Goal: Information Seeking & Learning: Learn about a topic

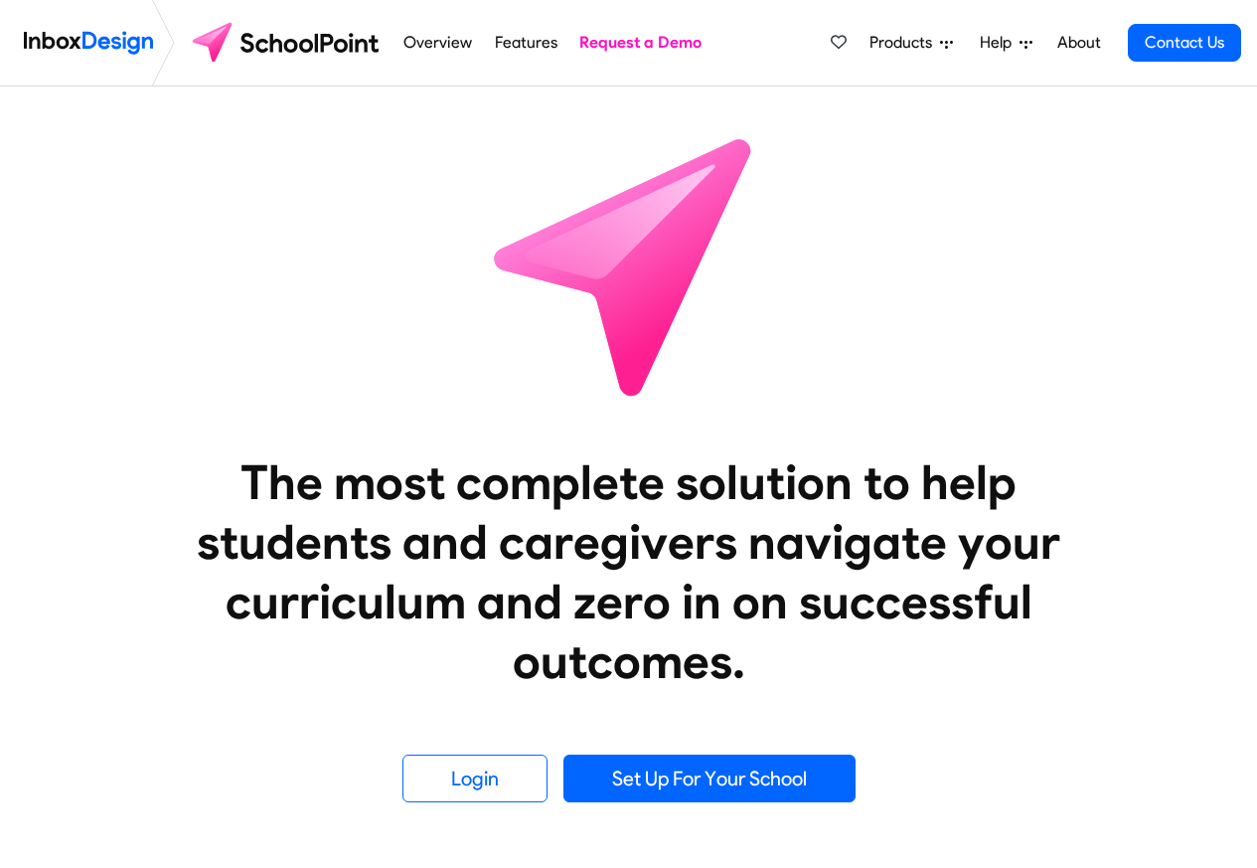
click at [527, 44] on link "Features" at bounding box center [526, 43] width 74 height 40
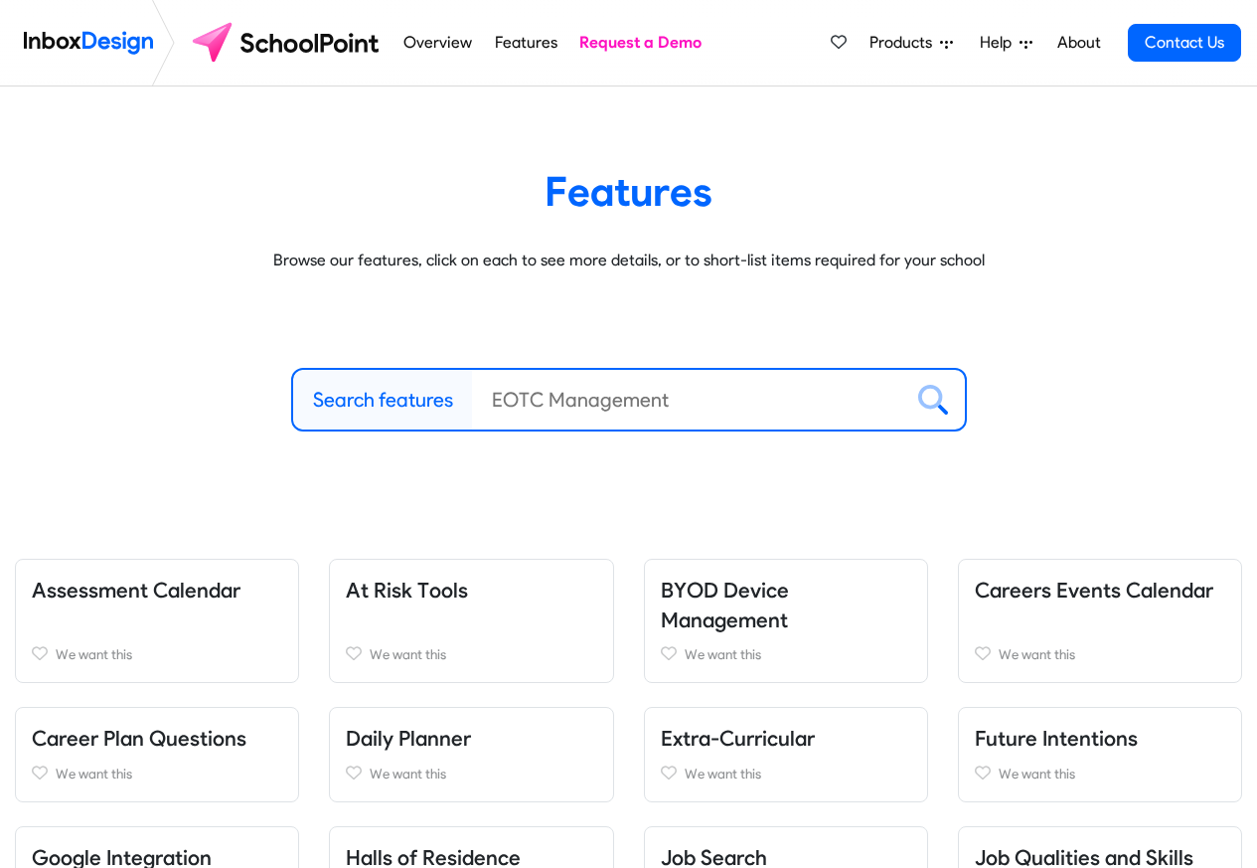
click at [519, 44] on link "Features" at bounding box center [526, 43] width 74 height 40
click at [396, 399] on label "Search features" at bounding box center [383, 400] width 140 height 30
click at [472, 399] on input "Search features" at bounding box center [687, 400] width 430 height 60
paste input "Inbox Design"
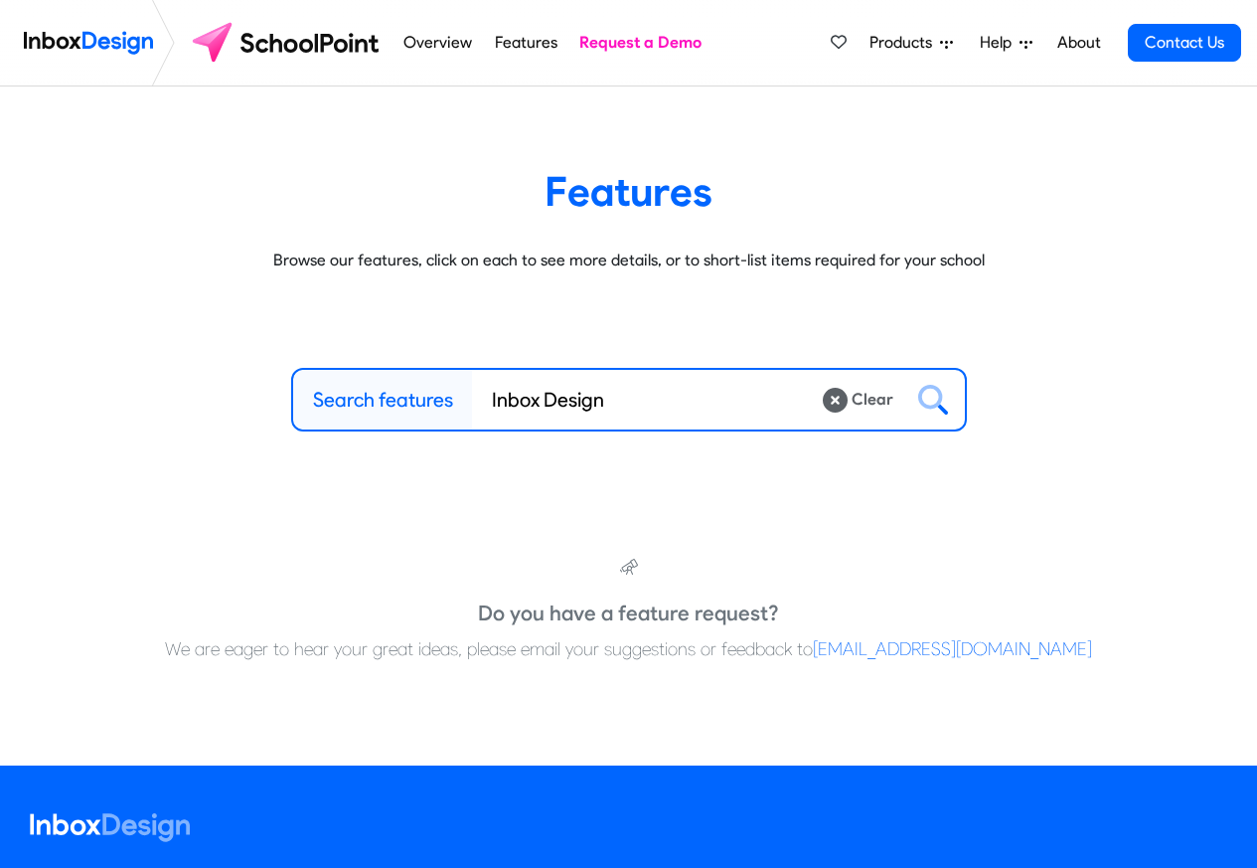
type input "Inbox Design"
click at [932, 399] on icon at bounding box center [933, 400] width 30 height 30
click at [569, 401] on input "Inbox Design" at bounding box center [647, 400] width 350 height 60
click at [896, 43] on span "Products" at bounding box center [905, 43] width 71 height 24
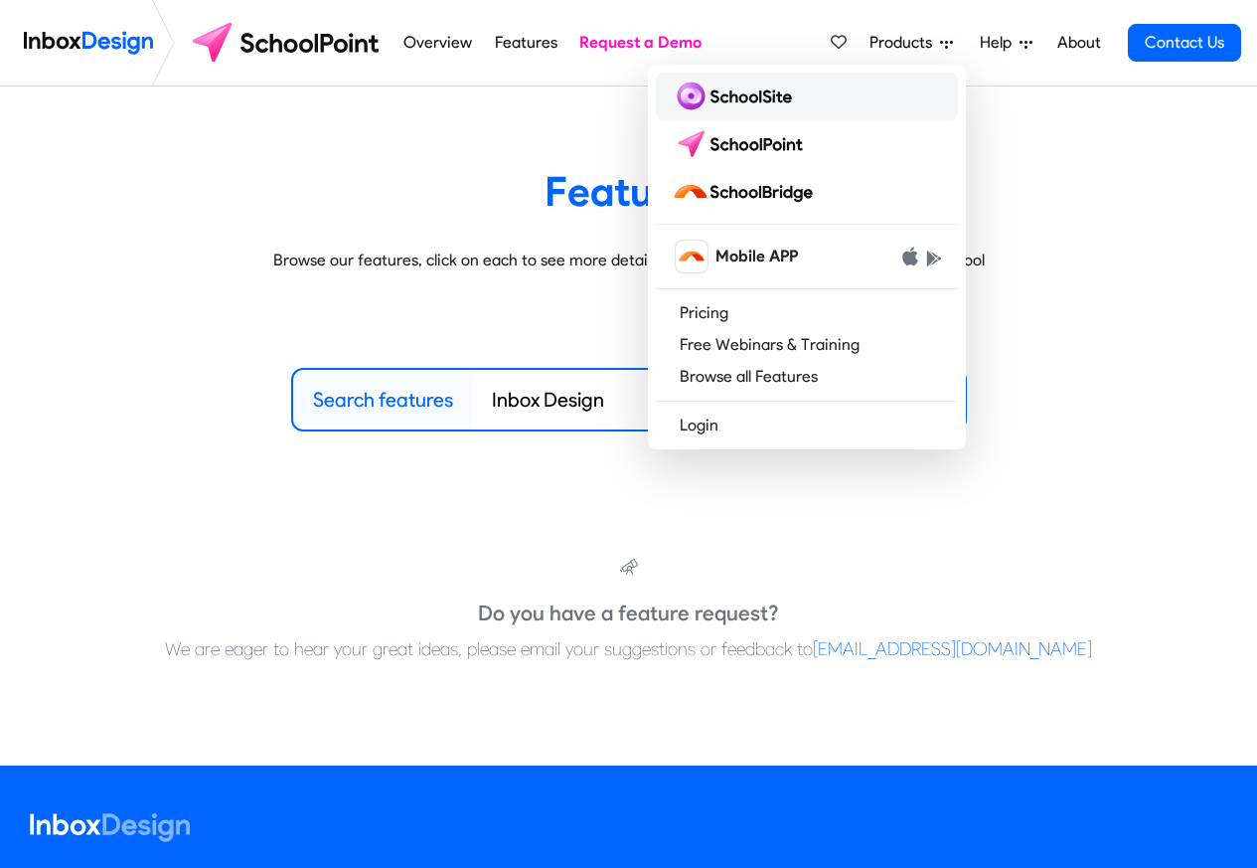
click at [740, 95] on img at bounding box center [736, 97] width 128 height 32
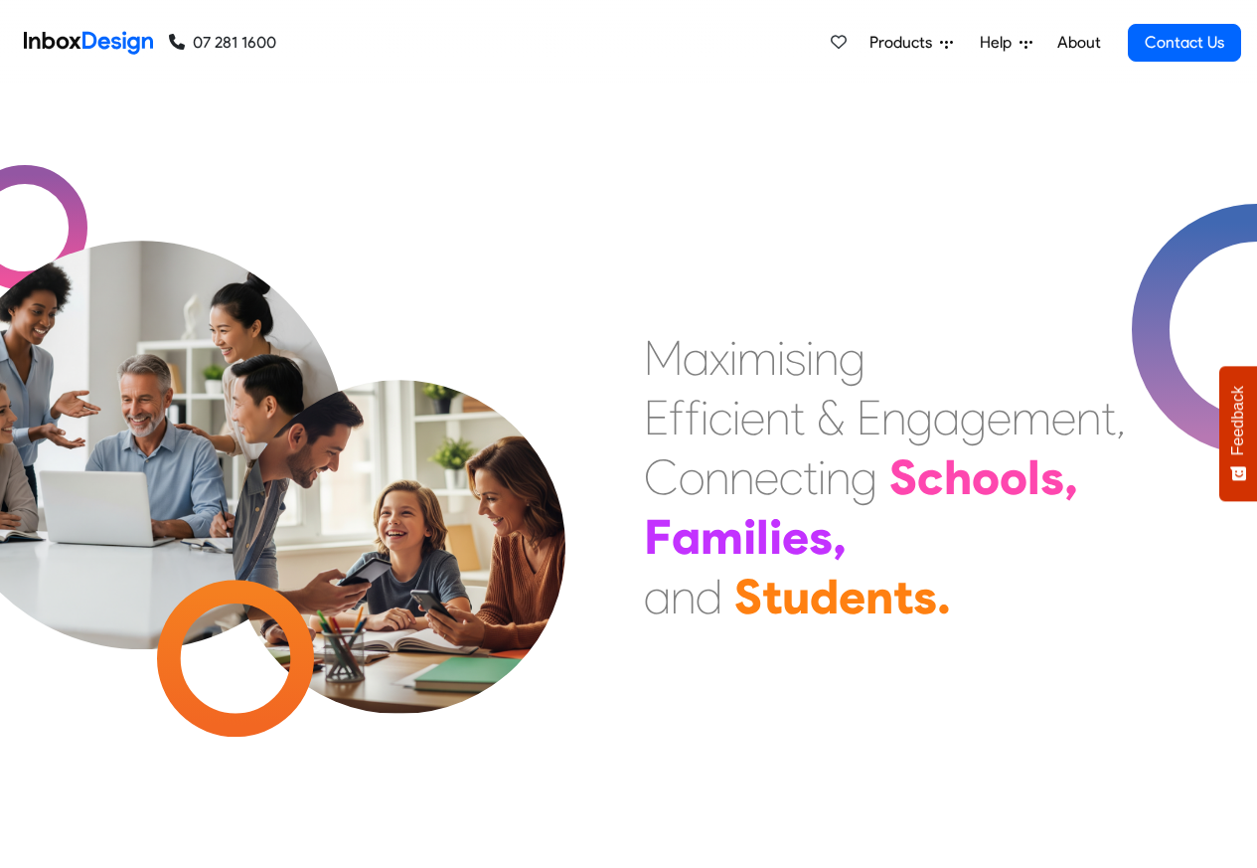
click at [905, 43] on span "Products" at bounding box center [905, 43] width 71 height 24
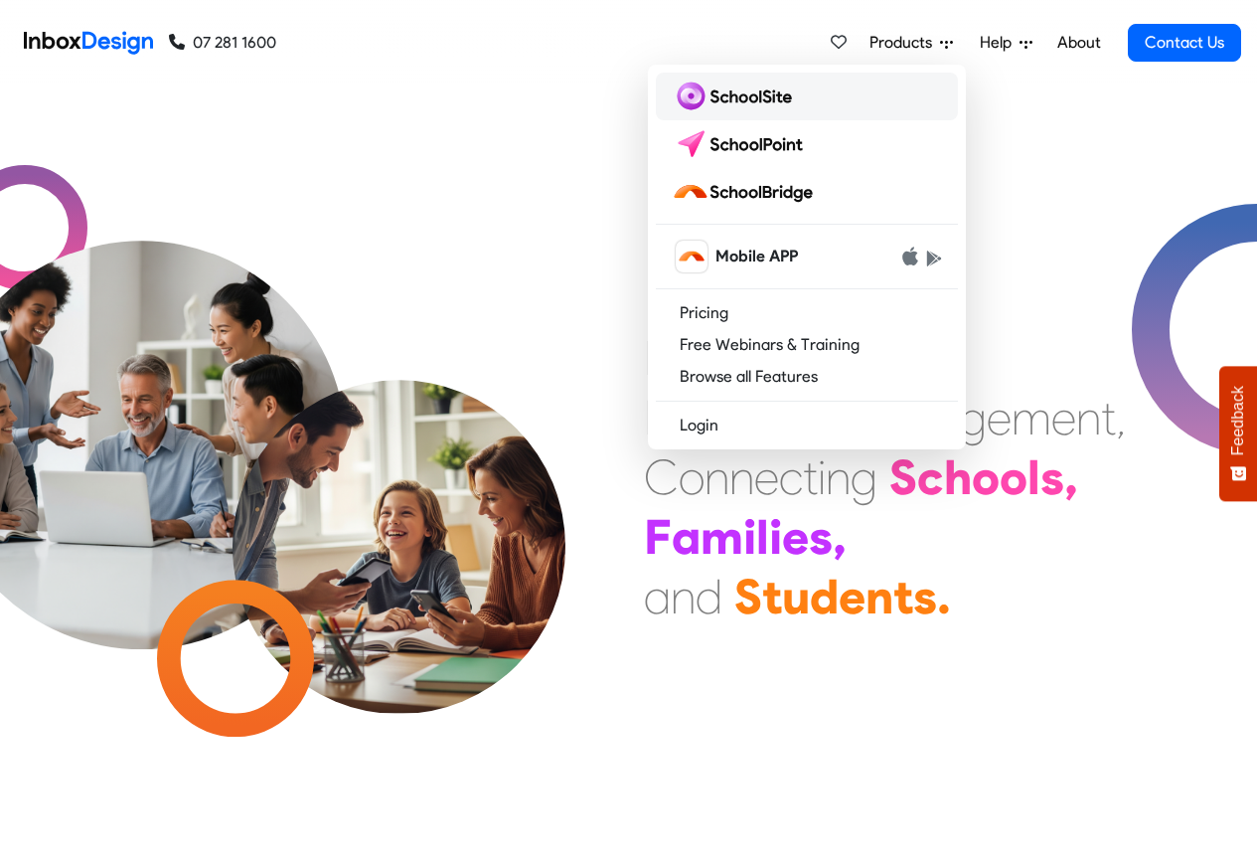
click at [742, 98] on img at bounding box center [736, 97] width 128 height 32
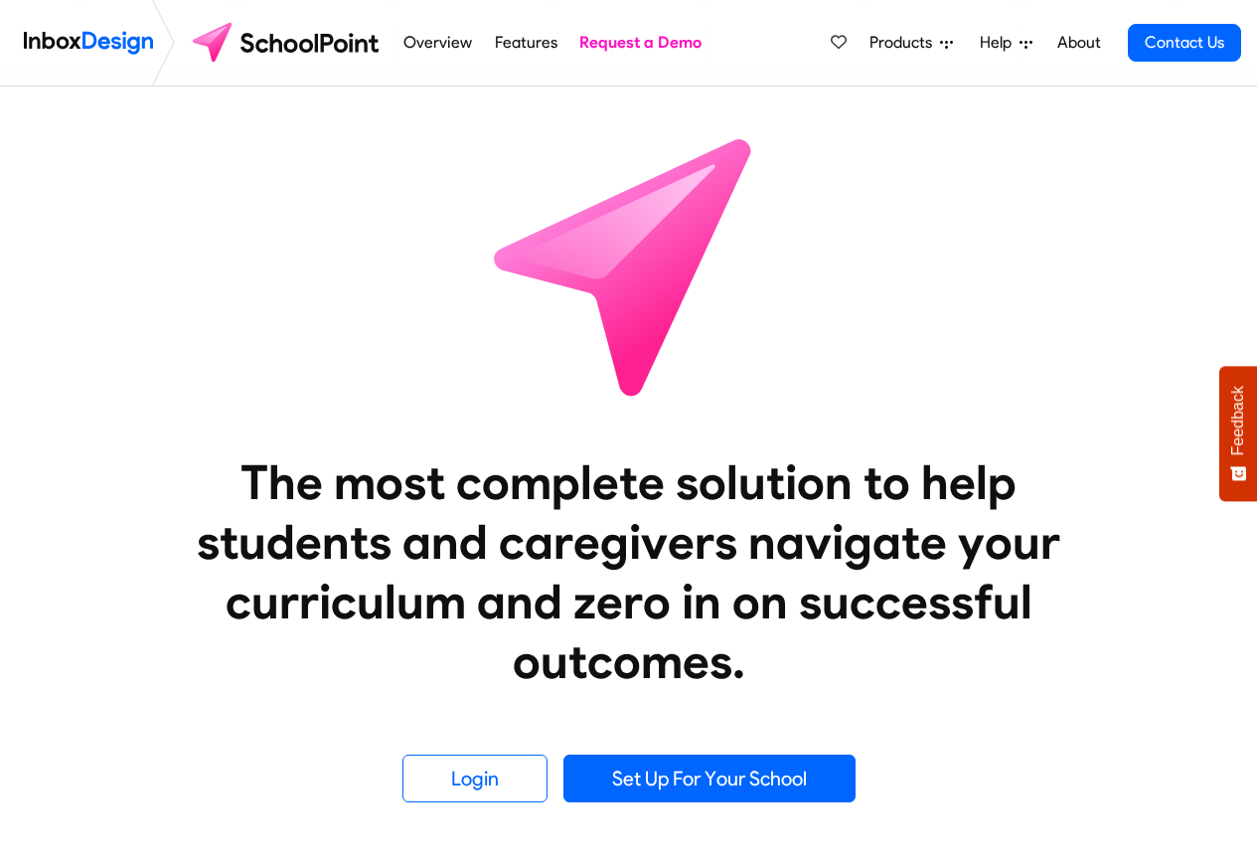
click at [489, 44] on link "Features" at bounding box center [526, 43] width 74 height 40
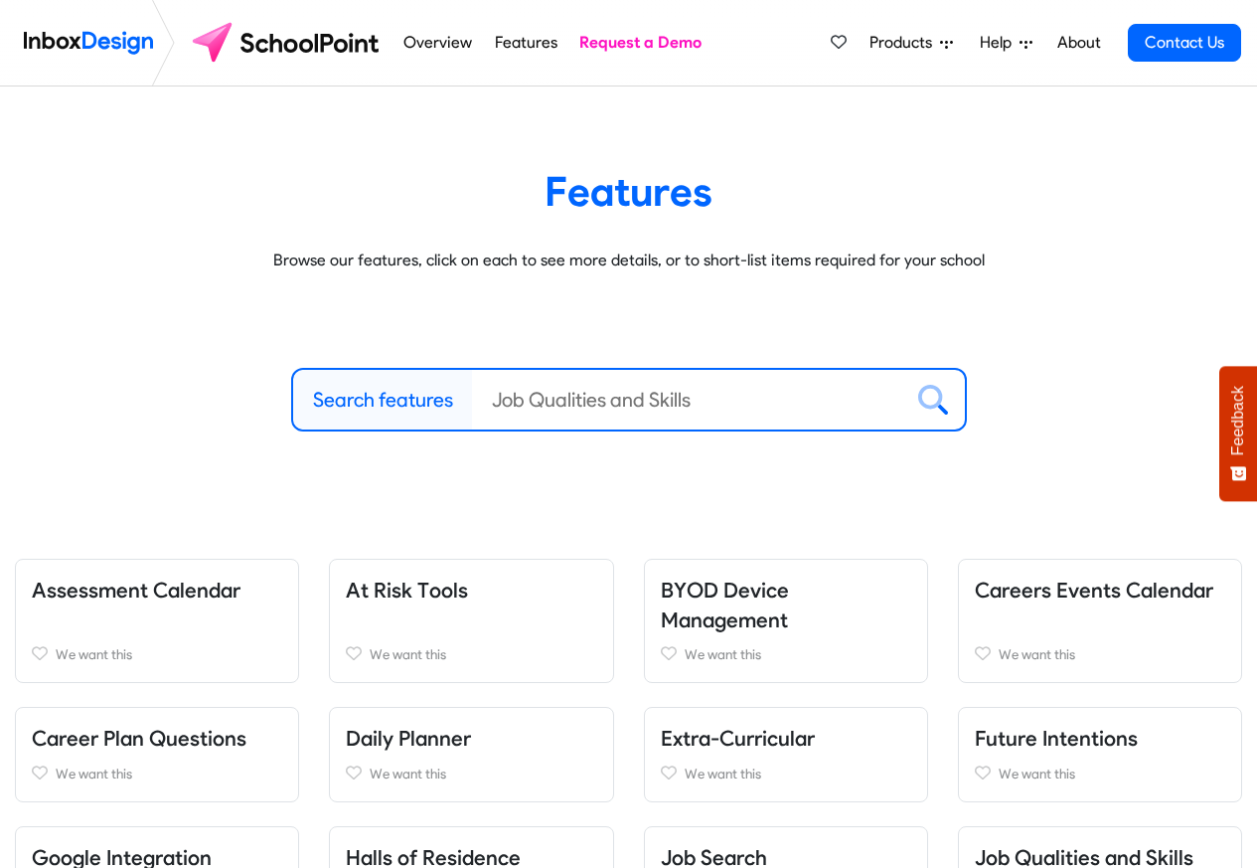
click at [378, 398] on label "Search features" at bounding box center [383, 400] width 140 height 30
click at [472, 398] on input "Search features" at bounding box center [687, 400] width 430 height 60
paste input "Inbox Design"
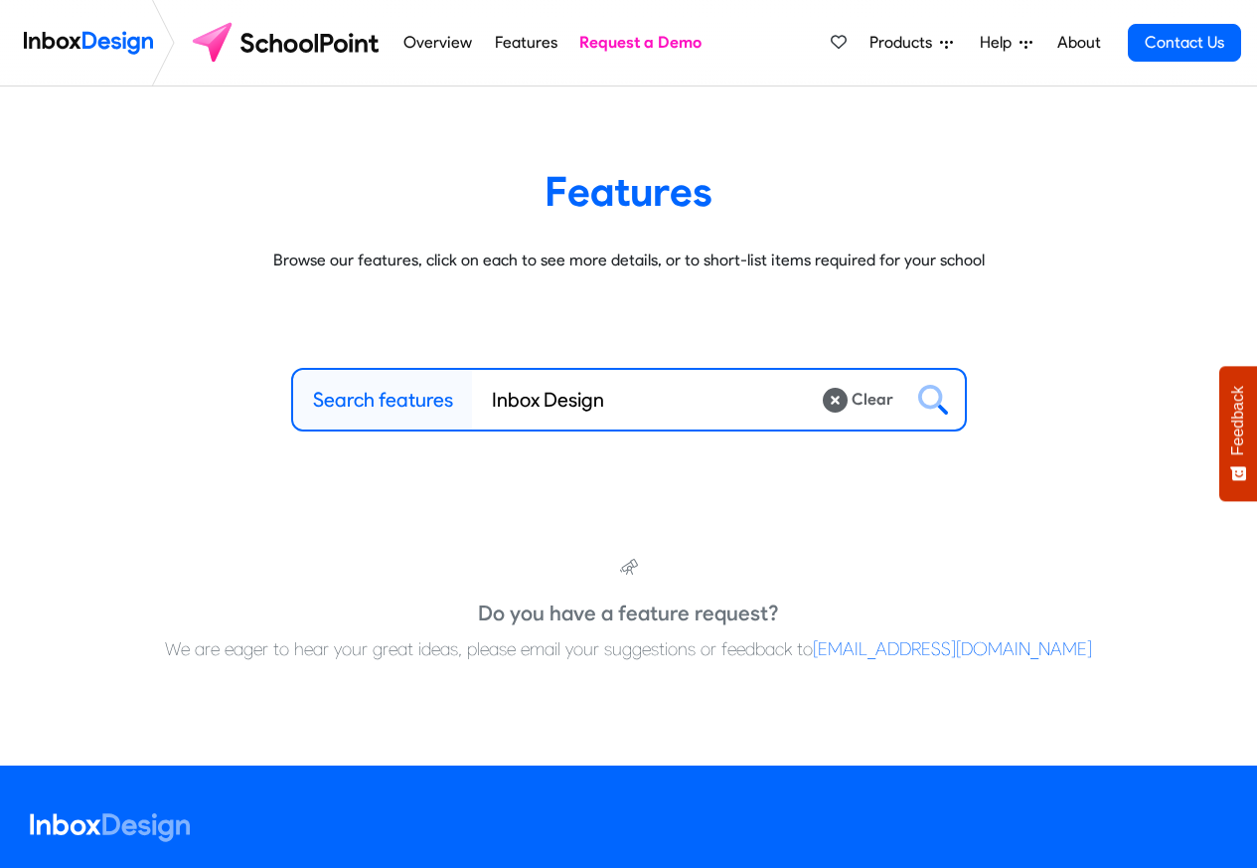
type input "Inbox Design"
click at [929, 401] on icon at bounding box center [933, 400] width 30 height 30
click at [838, 401] on icon at bounding box center [835, 400] width 25 height 25
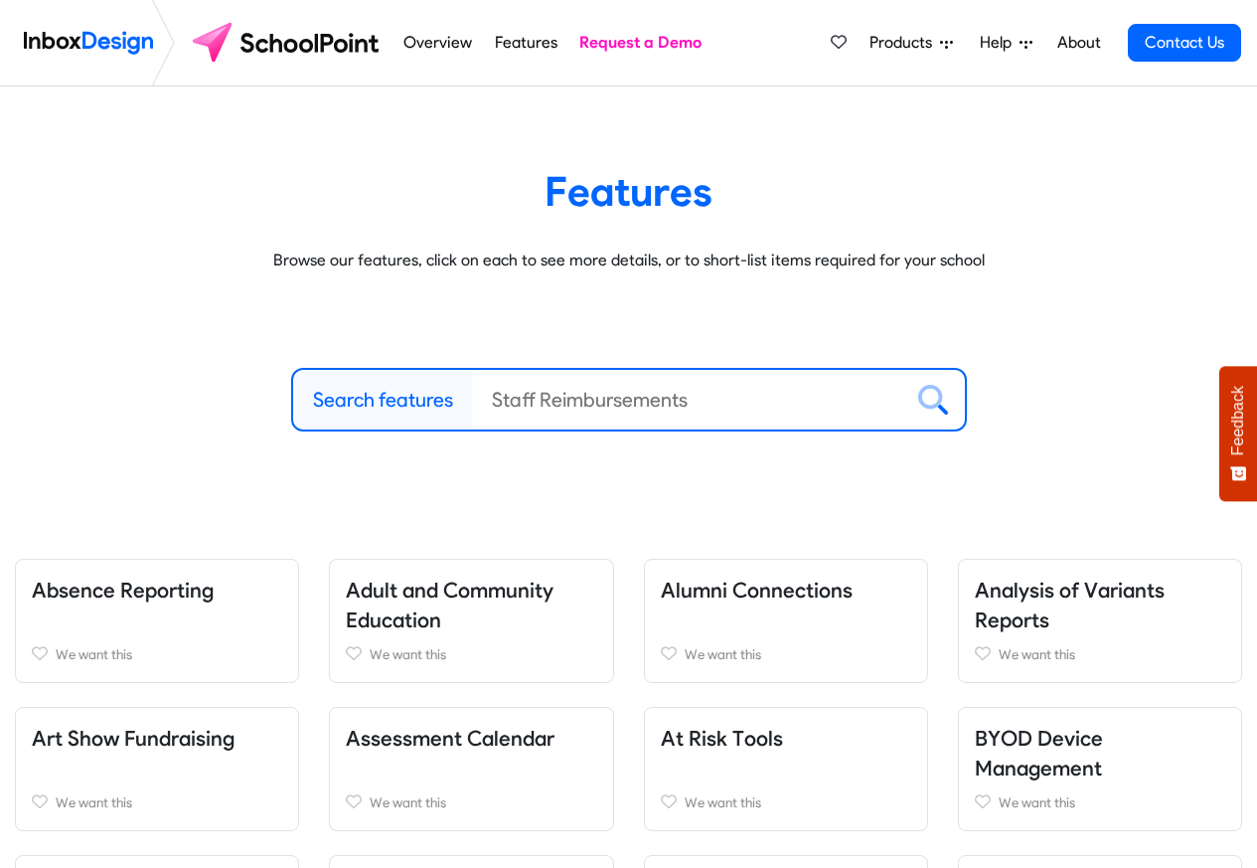
click at [574, 397] on input "Search features" at bounding box center [687, 400] width 430 height 60
paste input "Inbox Design"
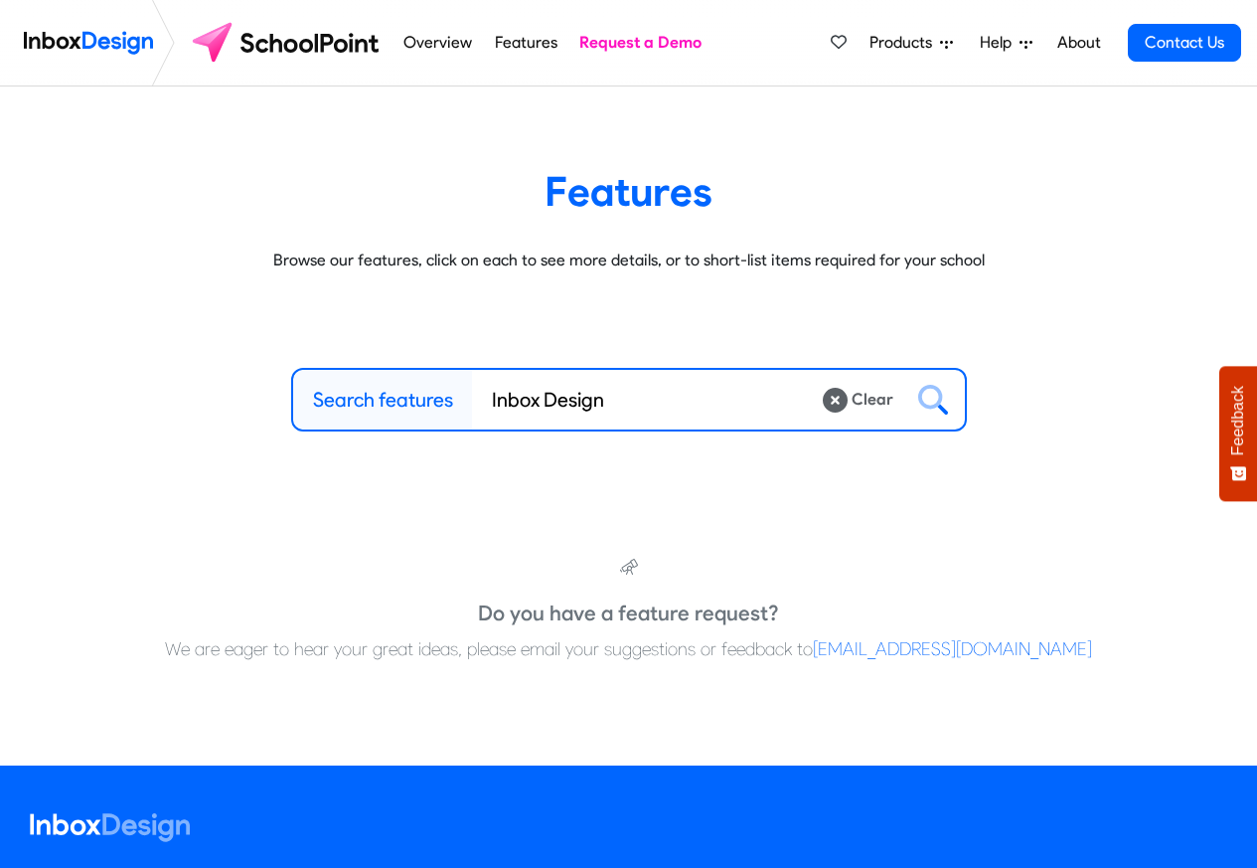
type input "Inbox Design"
click at [935, 399] on icon at bounding box center [933, 400] width 30 height 30
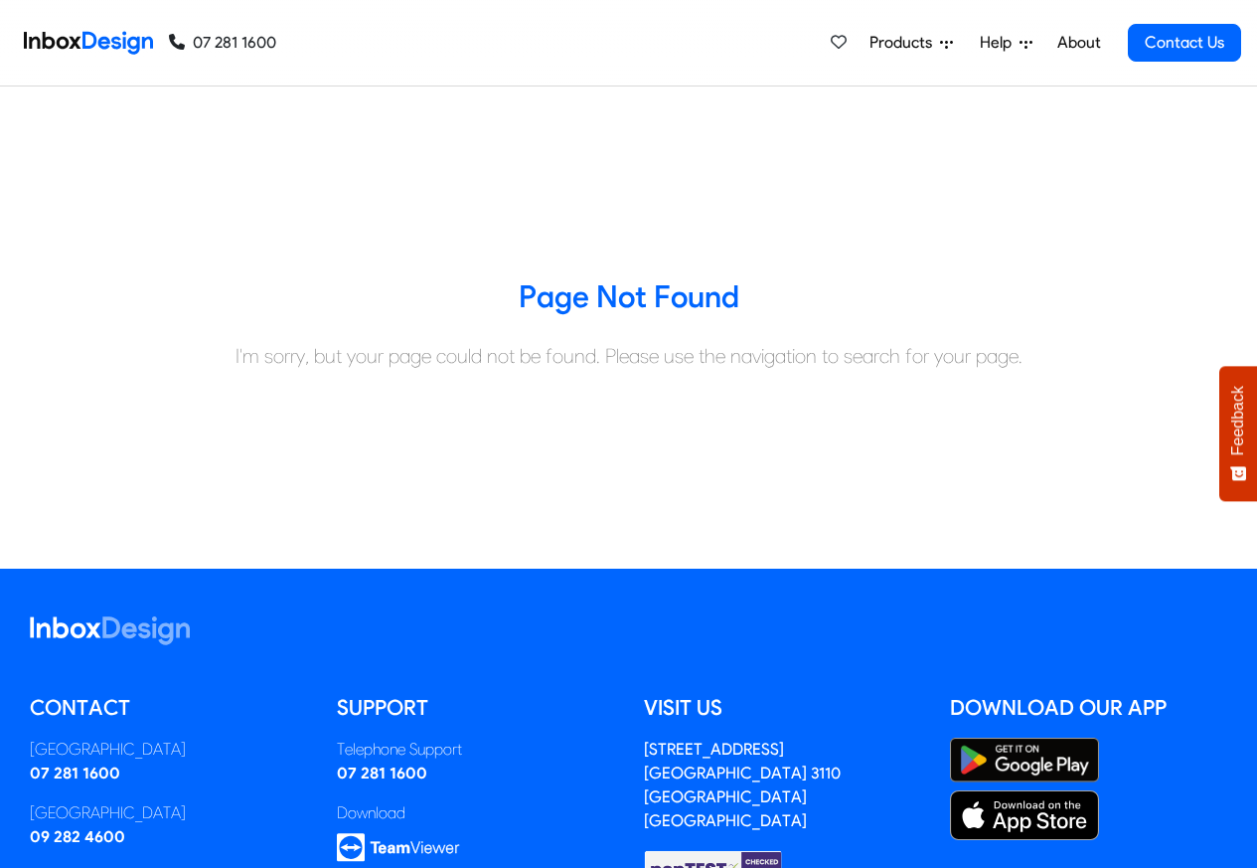
click at [921, 40] on span "Products" at bounding box center [905, 43] width 71 height 24
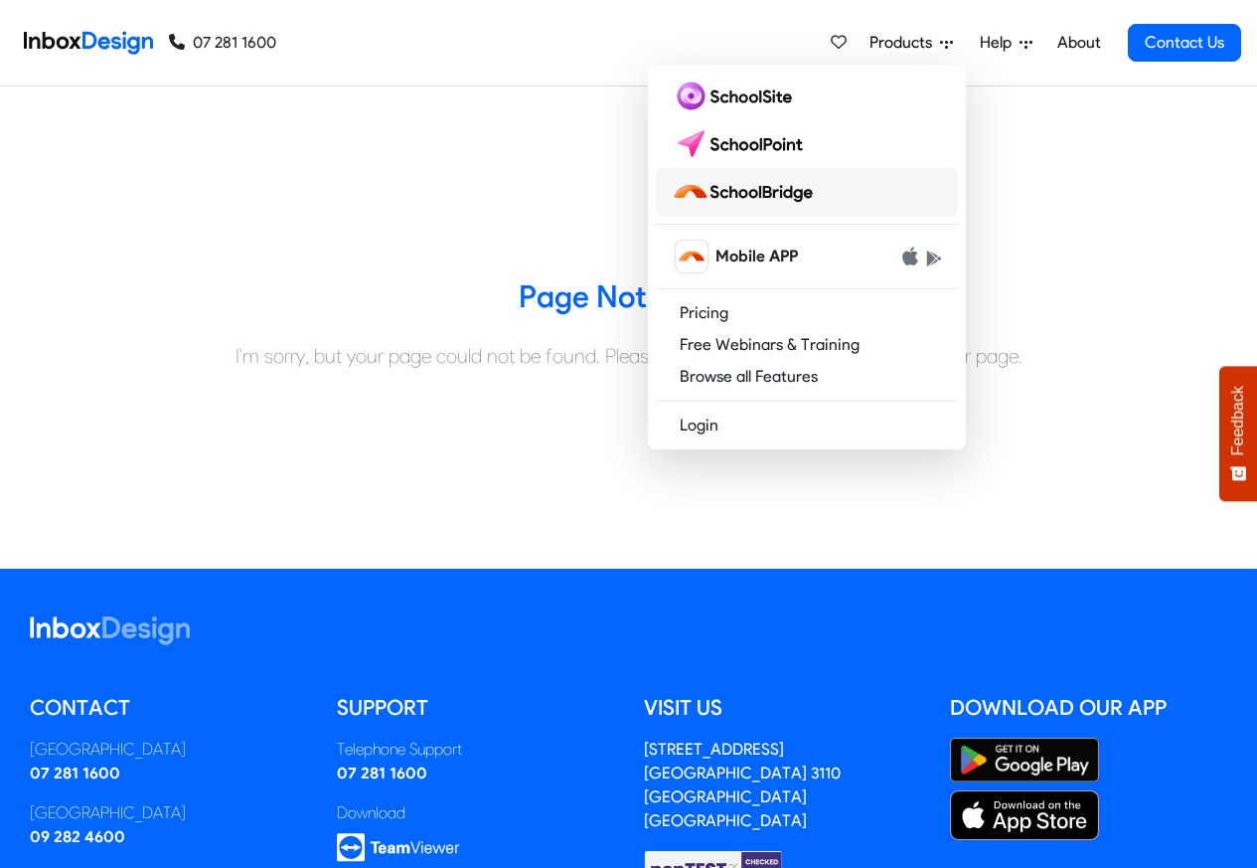
click at [755, 192] on img at bounding box center [746, 192] width 149 height 32
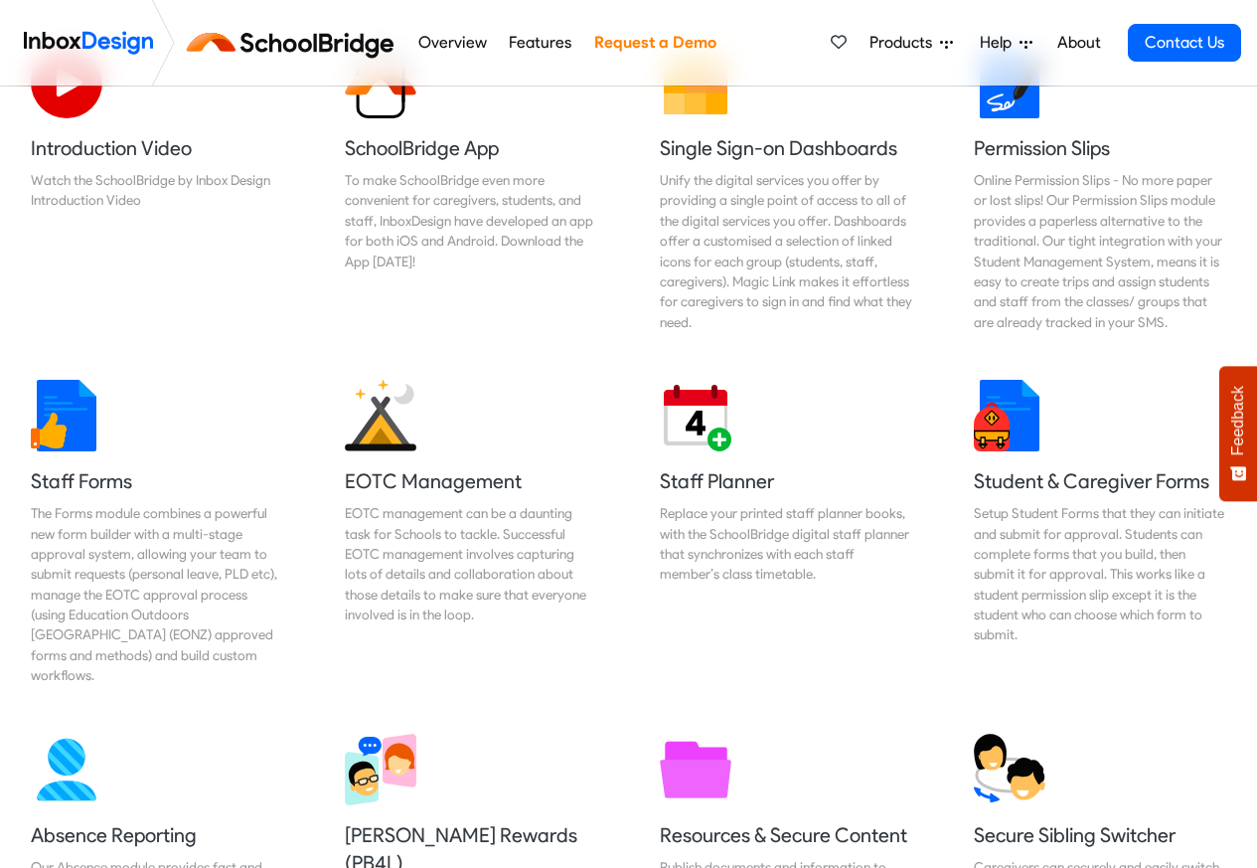
scroll to position [1801, 0]
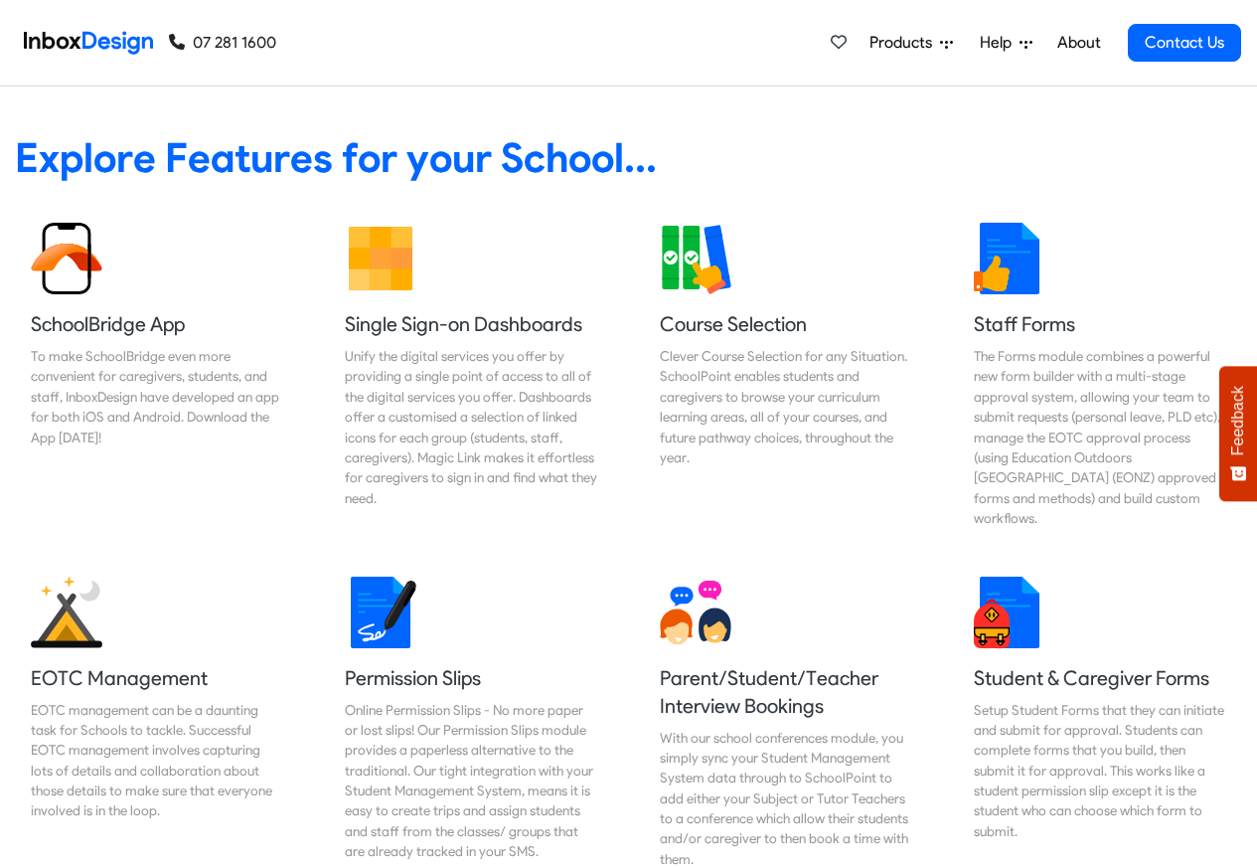
scroll to position [835, 0]
